Goal: Information Seeking & Learning: Learn about a topic

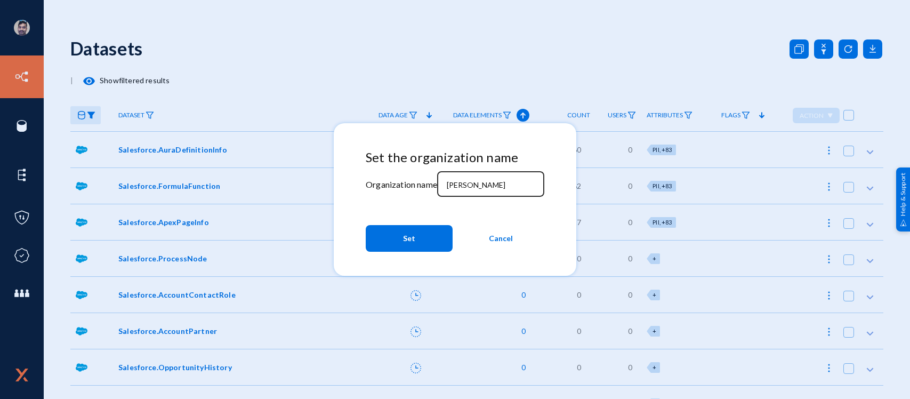
click at [475, 183] on input "[PERSON_NAME]" at bounding box center [493, 185] width 92 height 10
type input "r"
type input "tandl"
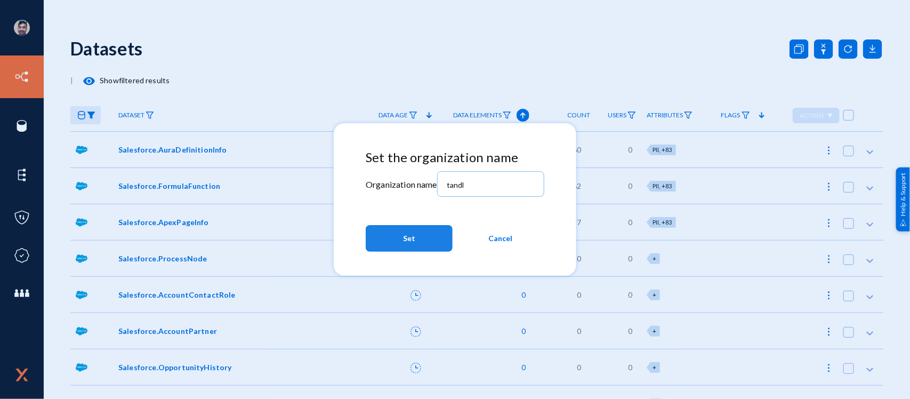
click at [429, 237] on button "Set" at bounding box center [409, 238] width 87 height 27
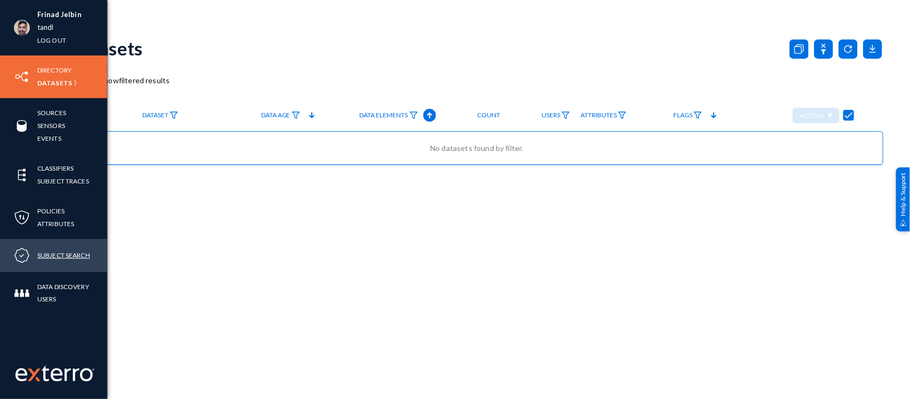
click at [62, 257] on link "Subject Search" at bounding box center [63, 255] width 53 height 12
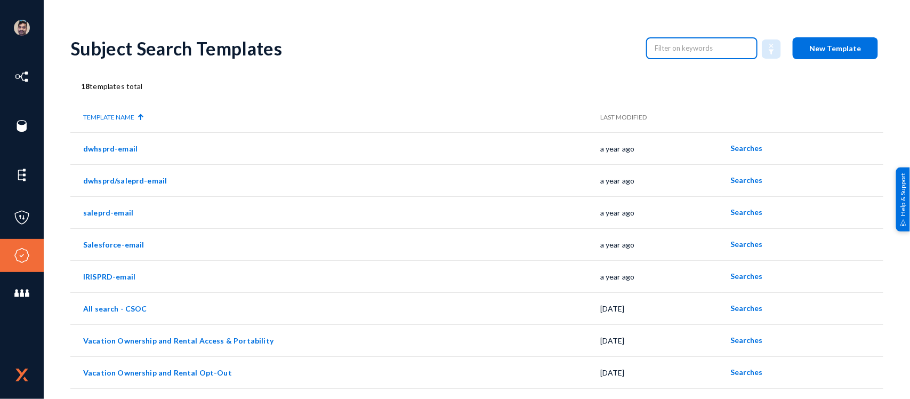
click at [681, 44] on input "text" at bounding box center [702, 48] width 94 height 16
click at [214, 337] on link "Vacation Ownership and Rental Access & Portability" at bounding box center [178, 340] width 190 height 9
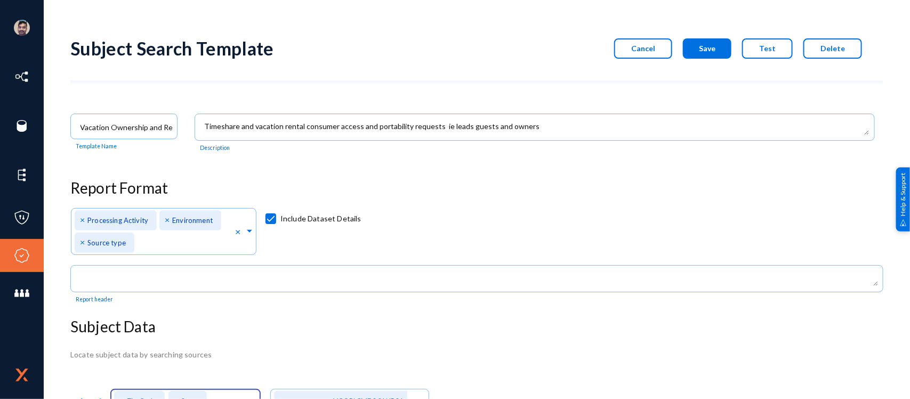
click at [643, 51] on span "Cancel" at bounding box center [643, 48] width 24 height 9
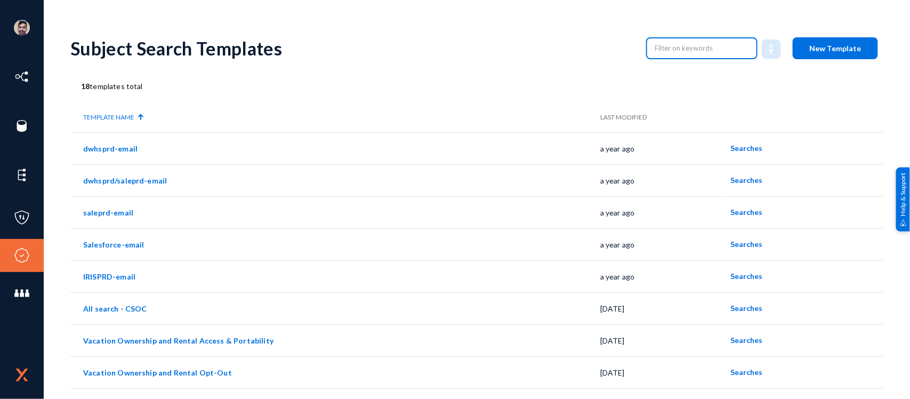
click at [669, 51] on input "text" at bounding box center [702, 48] width 94 height 16
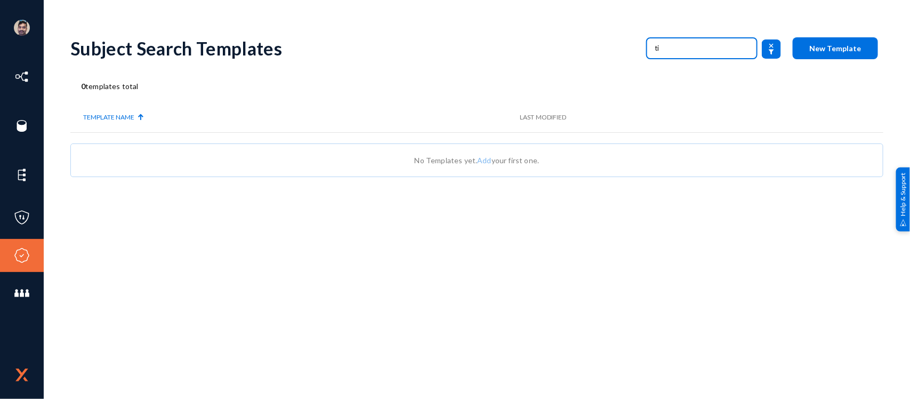
type input "t"
type input "v"
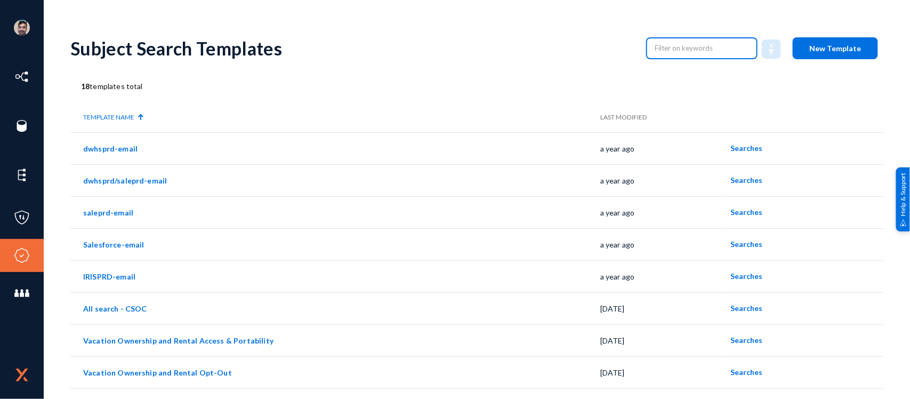
click at [611, 115] on th "Last Modified" at bounding box center [661, 117] width 122 height 30
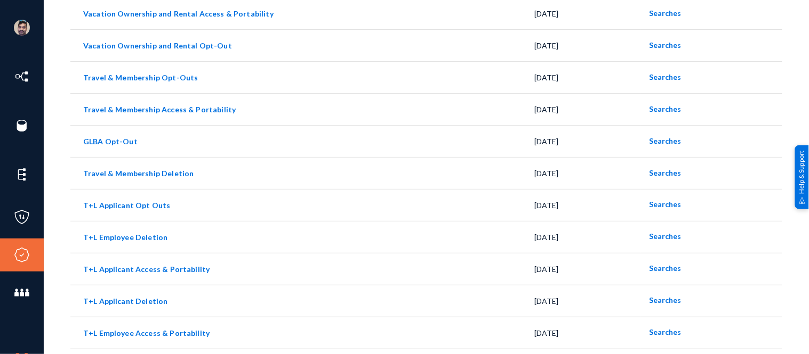
scroll to position [353, 0]
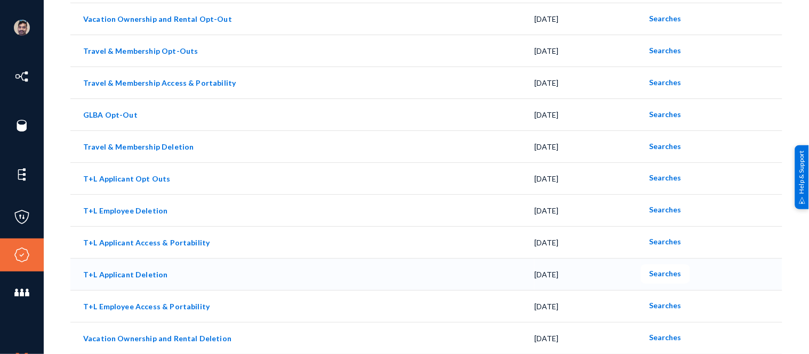
click at [142, 272] on link "T+L Applicant Deletion" at bounding box center [125, 274] width 85 height 9
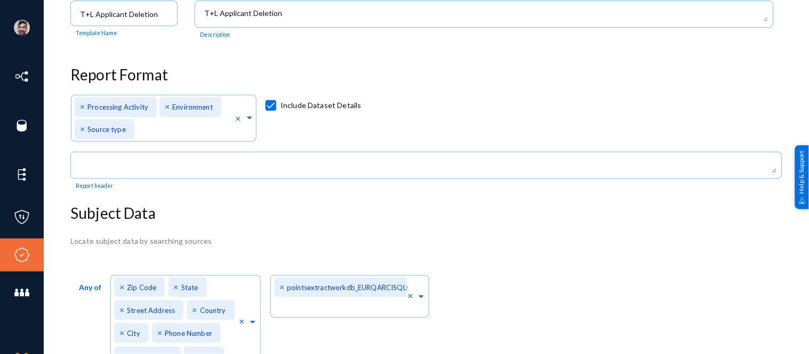
scroll to position [113, 0]
